Goal: Browse casually: Explore the website without a specific task or goal

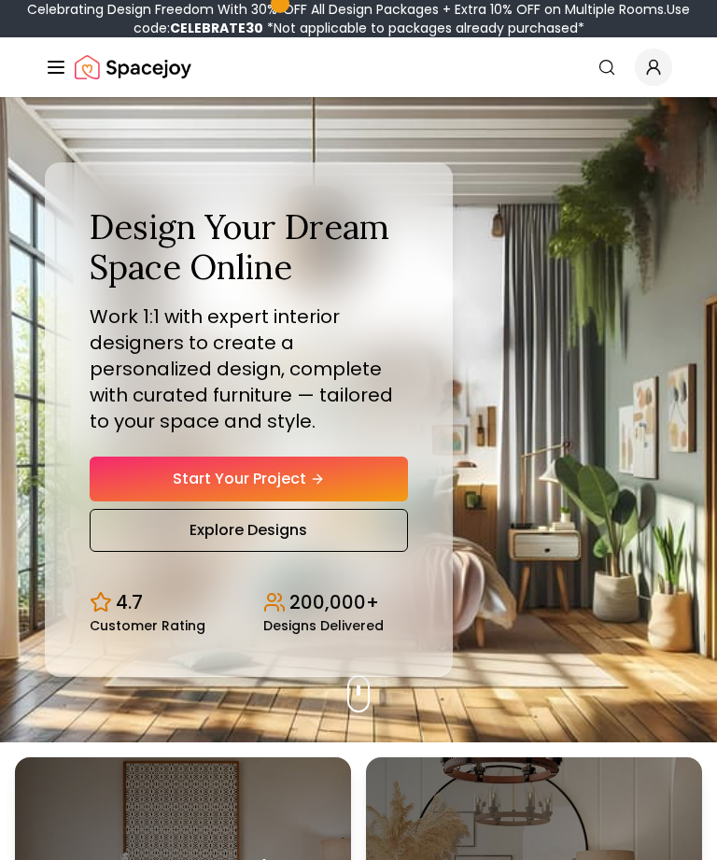
click at [351, 501] on link "Start Your Project" at bounding box center [249, 479] width 319 height 45
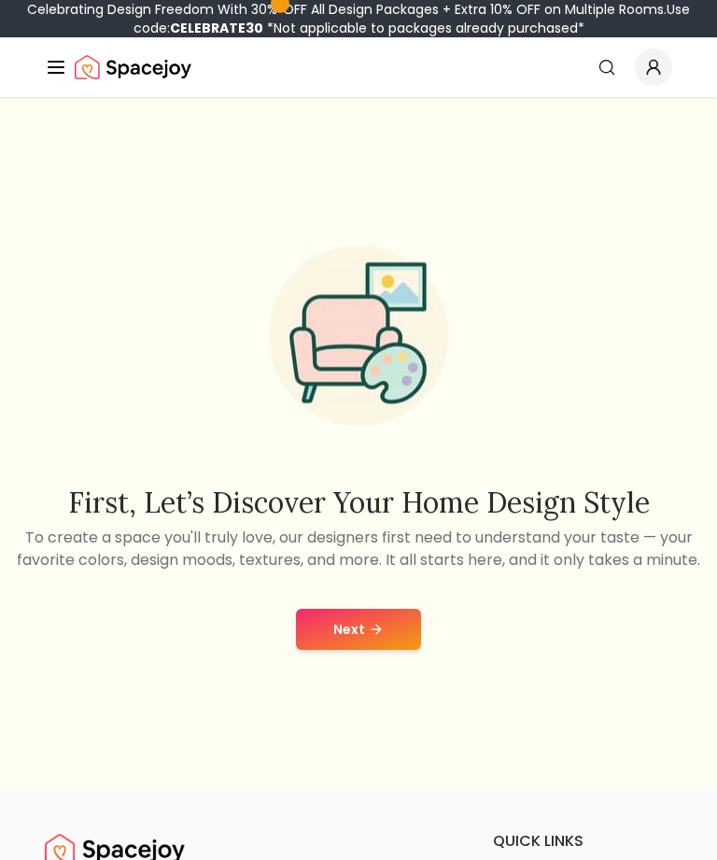
click at [366, 650] on button "Next" at bounding box center [358, 629] width 125 height 41
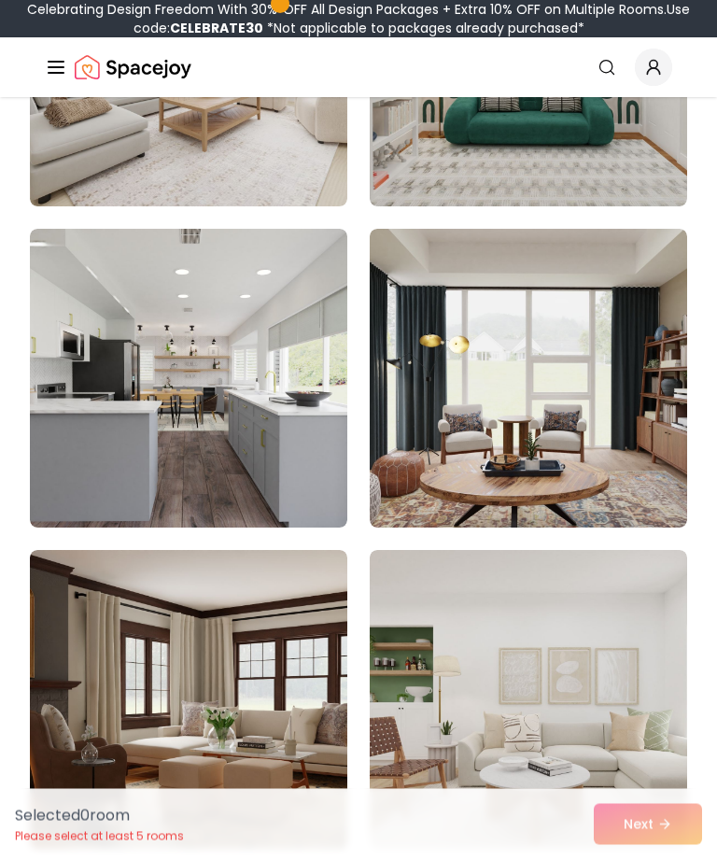
scroll to position [2676, 0]
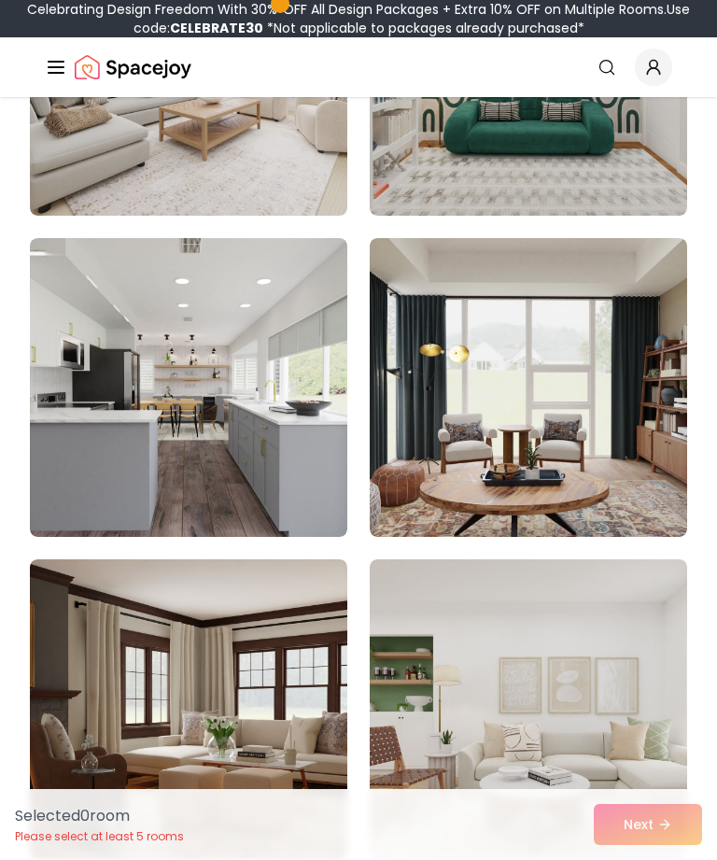
click at [51, 67] on line "Global" at bounding box center [56, 67] width 15 height 0
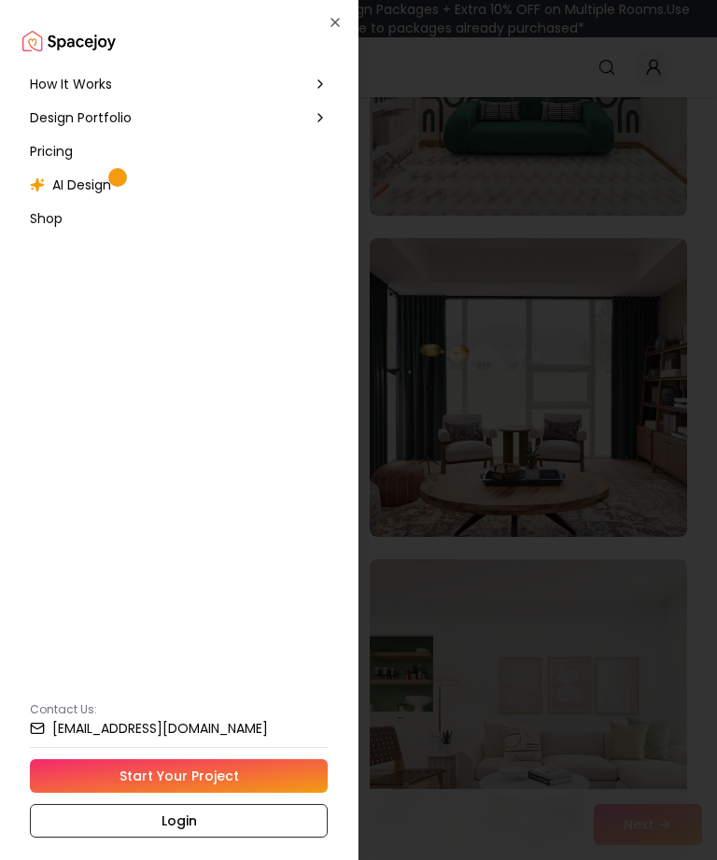
click at [317, 121] on icon at bounding box center [320, 117] width 15 height 15
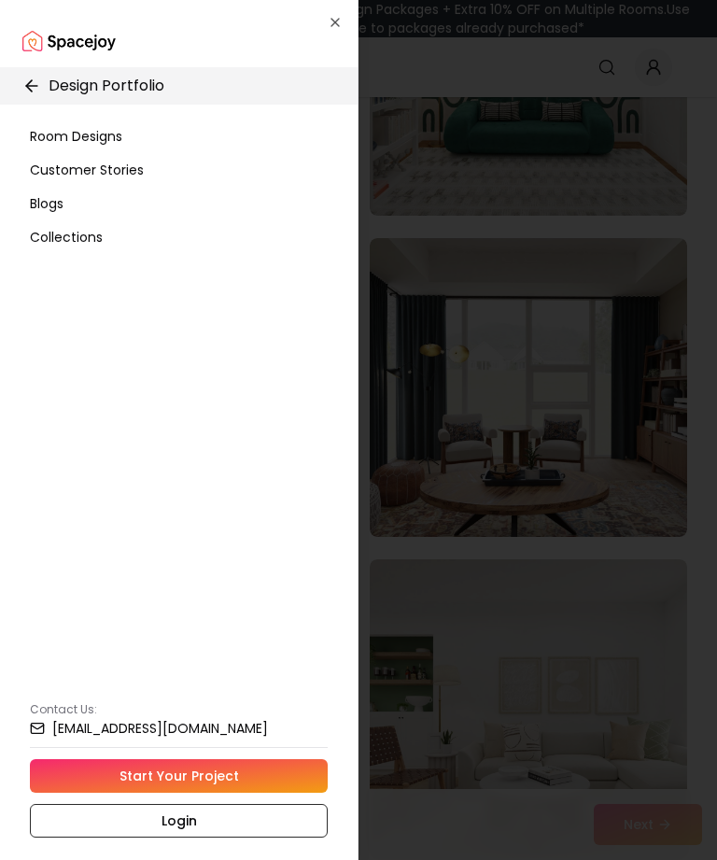
click at [98, 145] on span "Room Designs" at bounding box center [76, 136] width 92 height 19
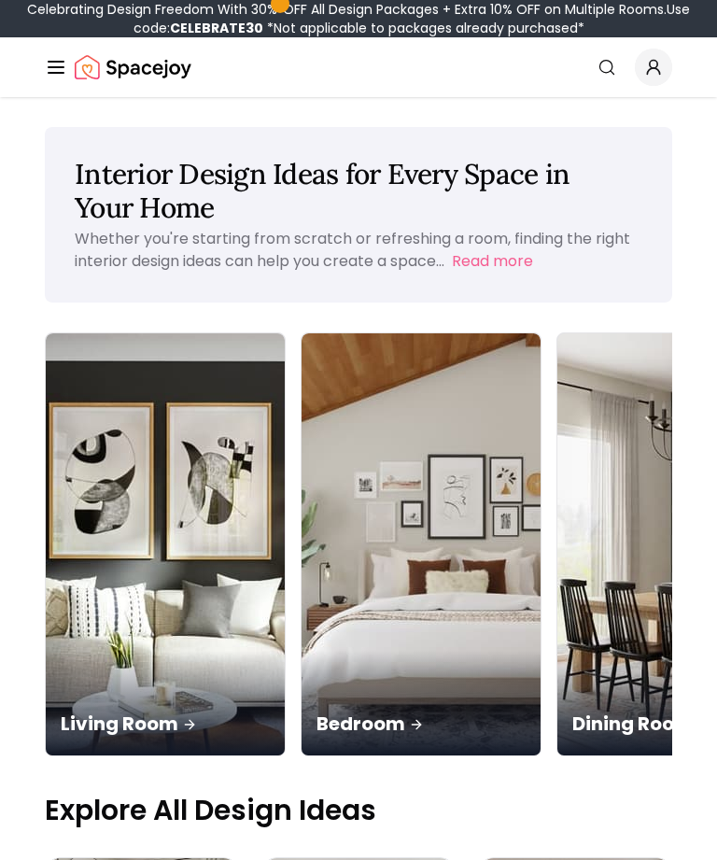
click at [311, 503] on img at bounding box center [421, 544] width 239 height 422
